Goal: Find specific page/section: Find specific page/section

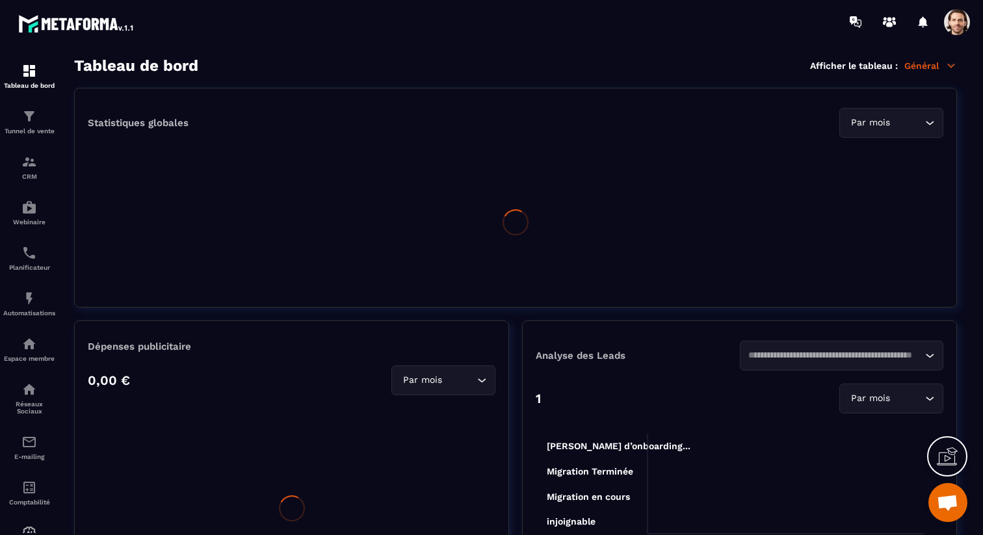
click at [25, 359] on p "Espace membre" at bounding box center [29, 358] width 52 height 7
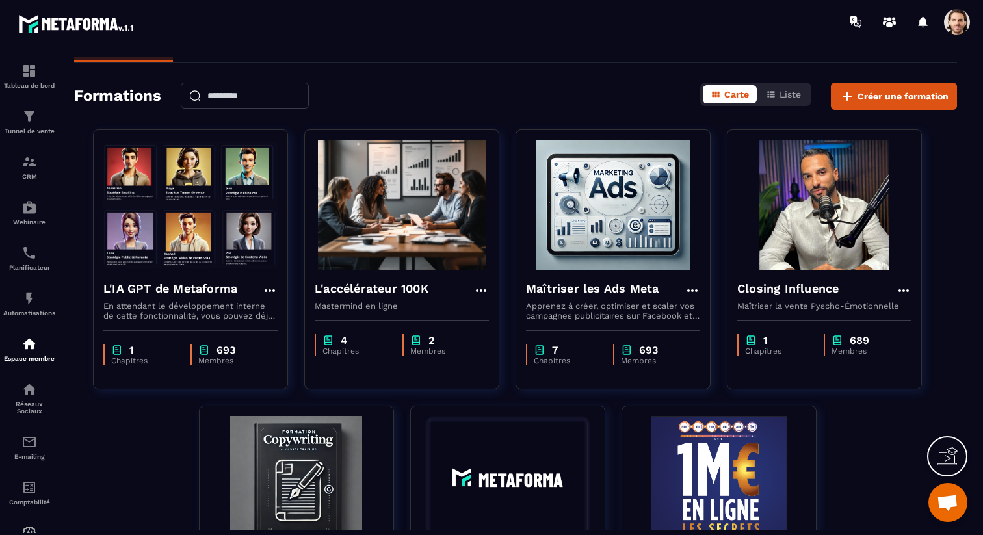
scroll to position [27, 0]
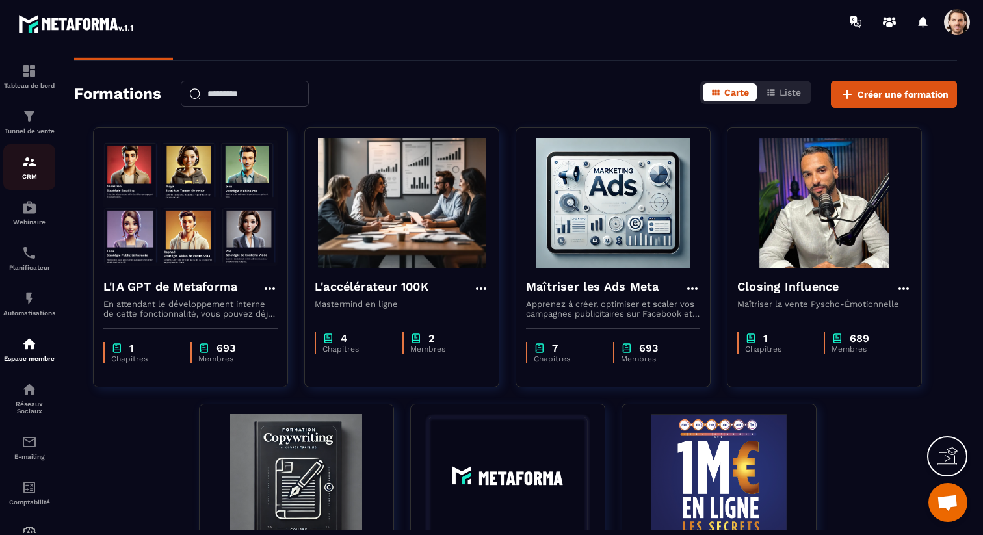
click at [30, 167] on img at bounding box center [29, 162] width 16 height 16
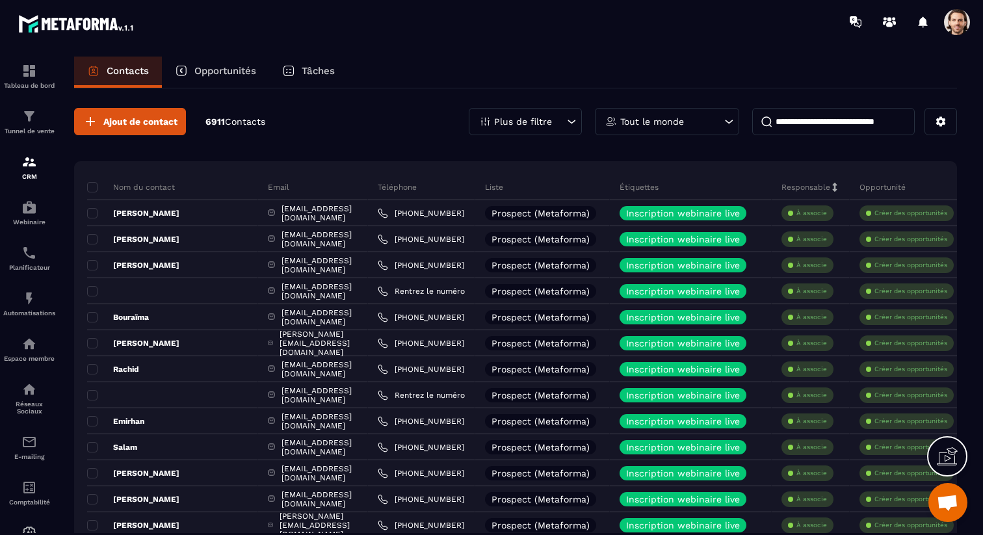
click at [799, 122] on input at bounding box center [833, 121] width 162 height 27
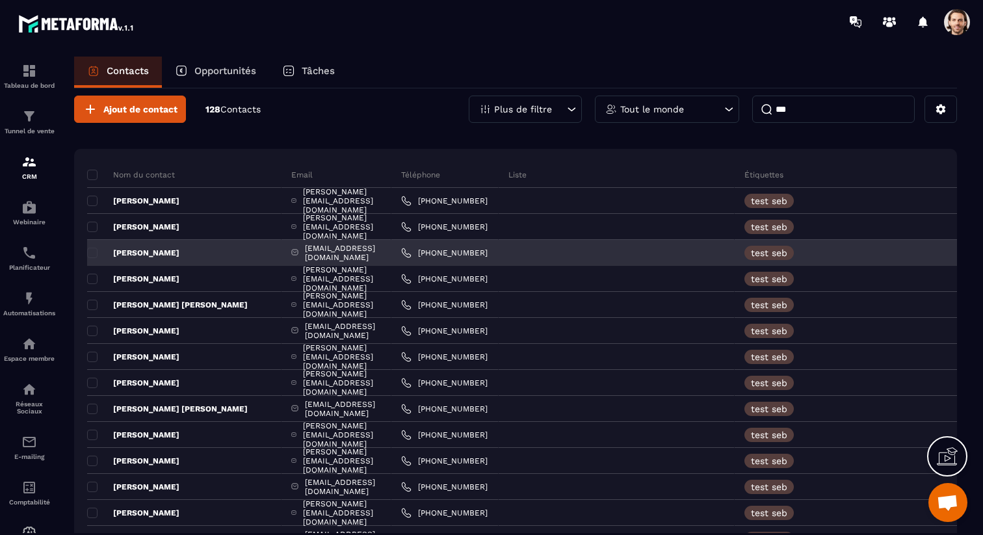
scroll to position [3, 0]
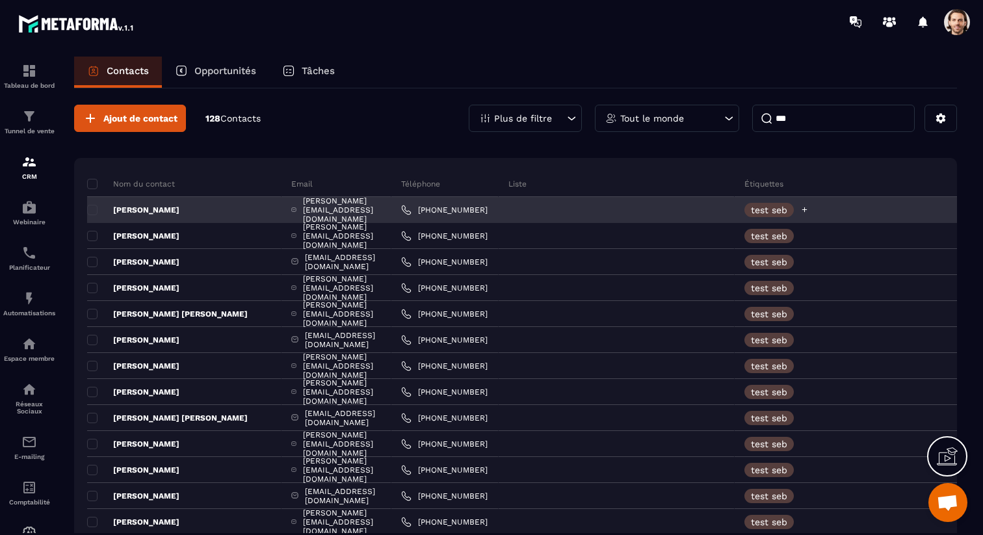
type input "***"
click at [809, 212] on icon at bounding box center [804, 209] width 8 height 8
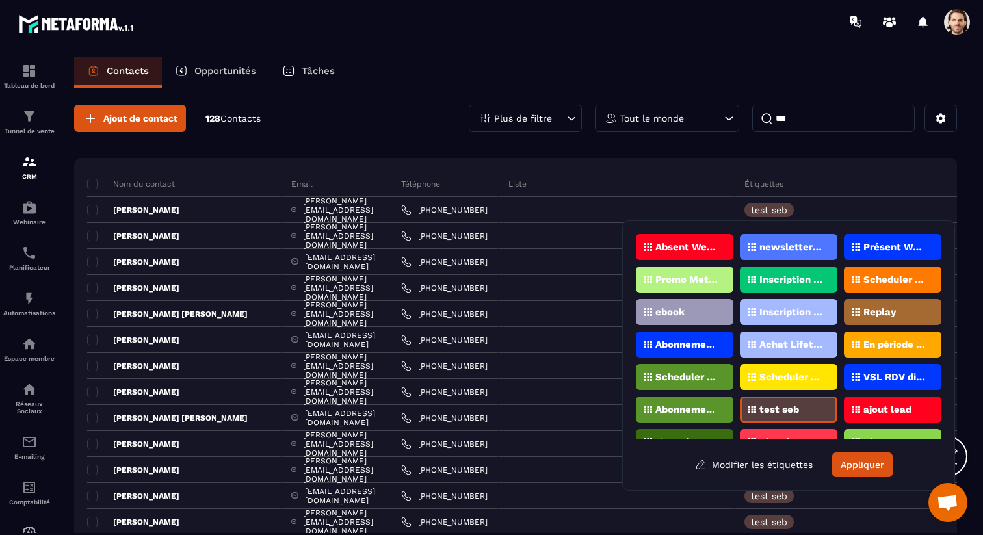
scroll to position [26, 0]
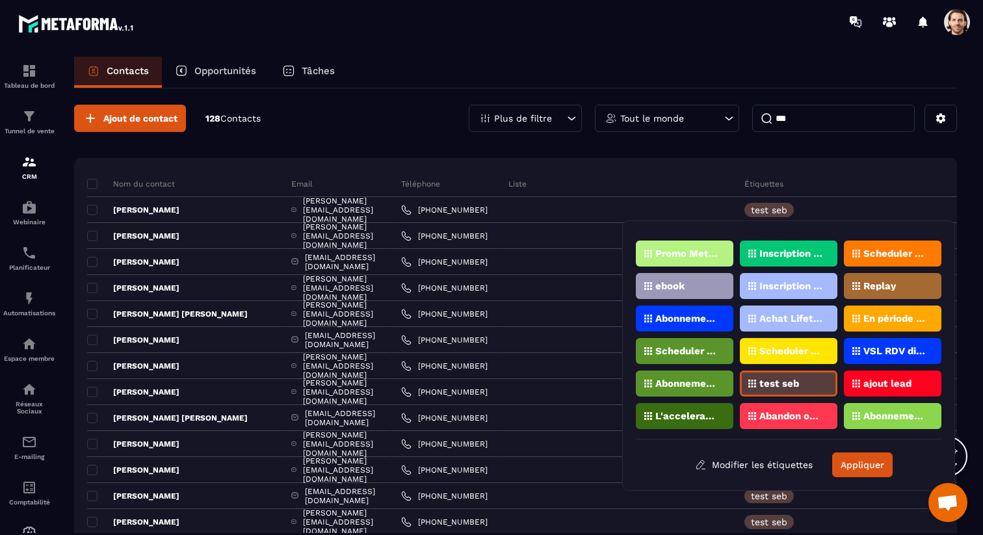
click at [689, 413] on p "L'accelerateur 100K" at bounding box center [686, 415] width 63 height 9
click at [873, 468] on button "Appliquer" at bounding box center [862, 464] width 60 height 25
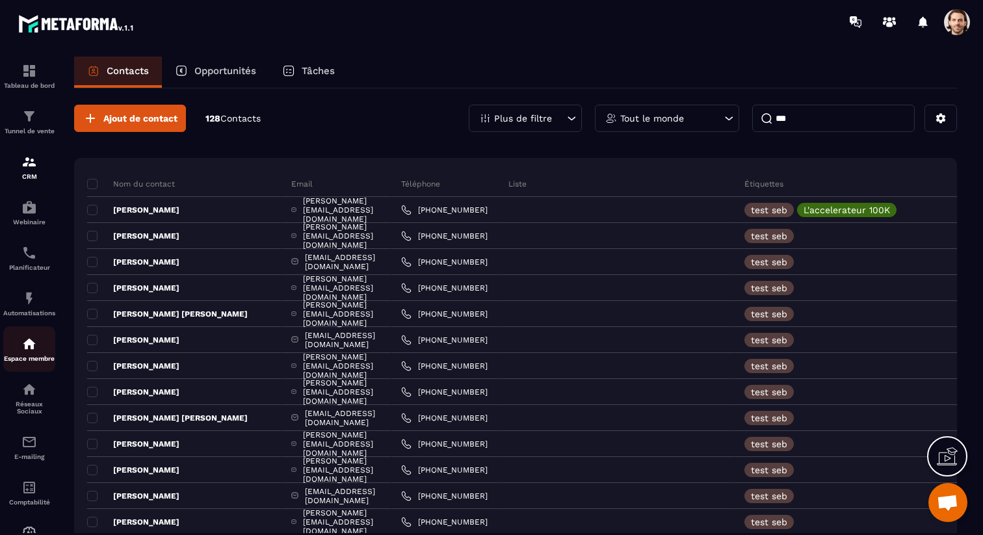
click at [28, 348] on img at bounding box center [29, 344] width 16 height 16
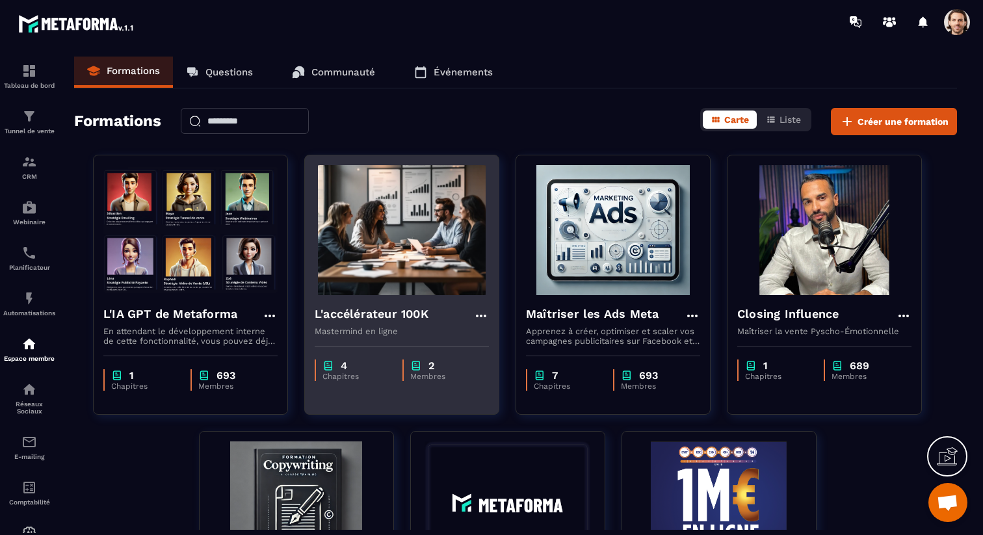
click at [350, 315] on h4 "L'accélérateur 100K" at bounding box center [372, 314] width 114 height 18
